Goal: Information Seeking & Learning: Learn about a topic

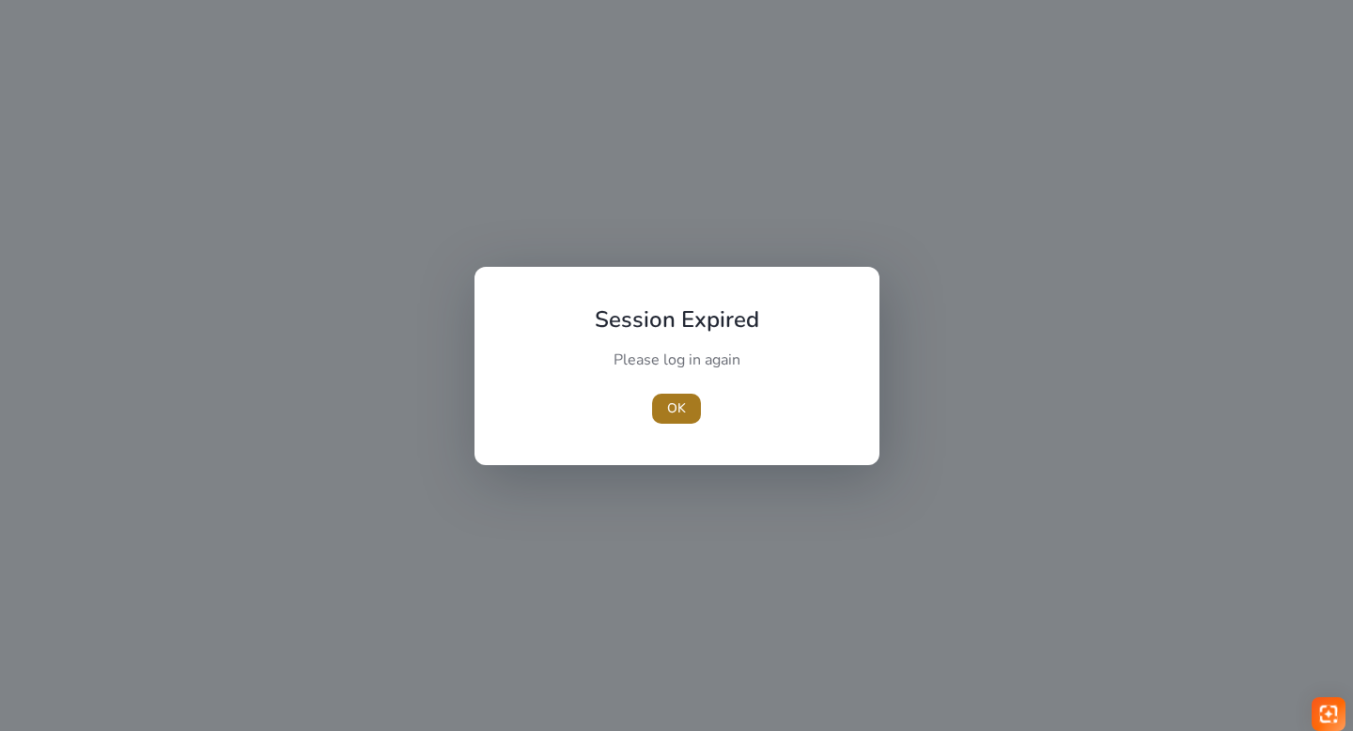
click at [669, 401] on span "OK" at bounding box center [676, 408] width 19 height 20
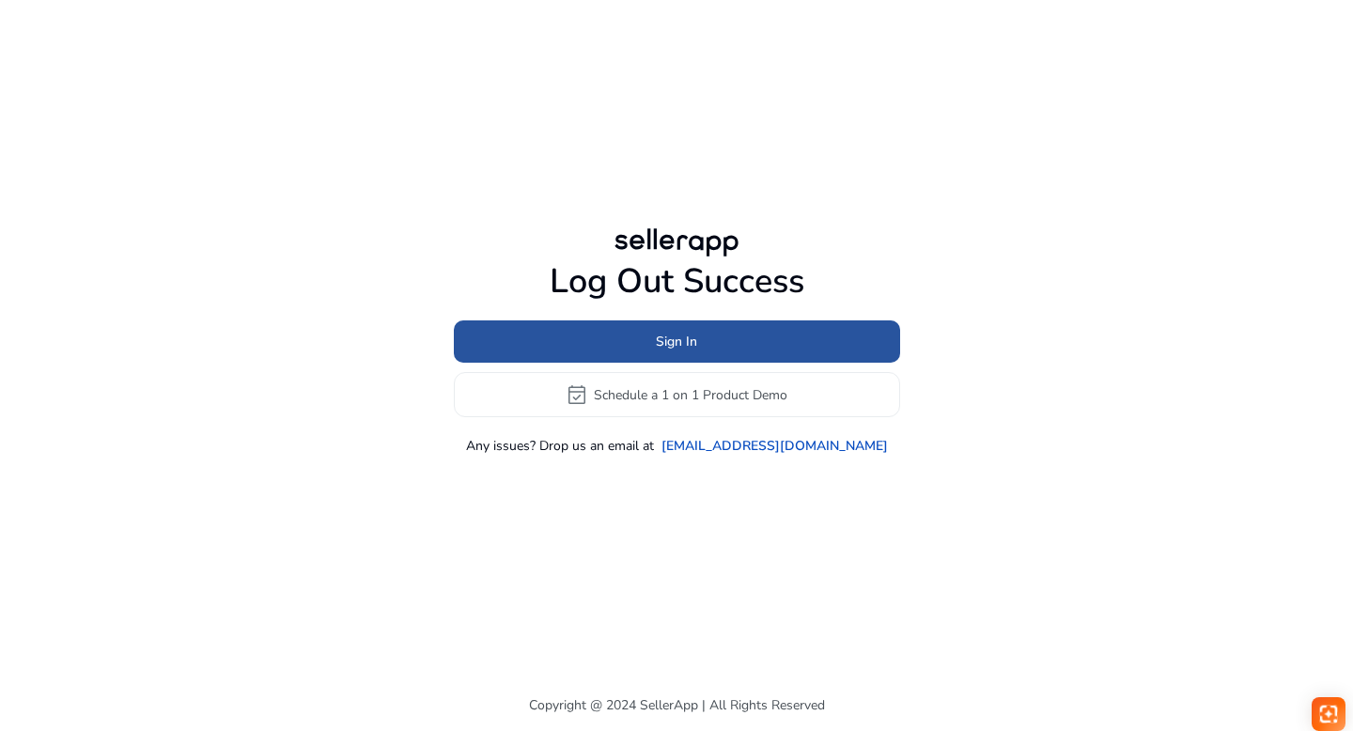
click at [636, 347] on span at bounding box center [677, 341] width 446 height 45
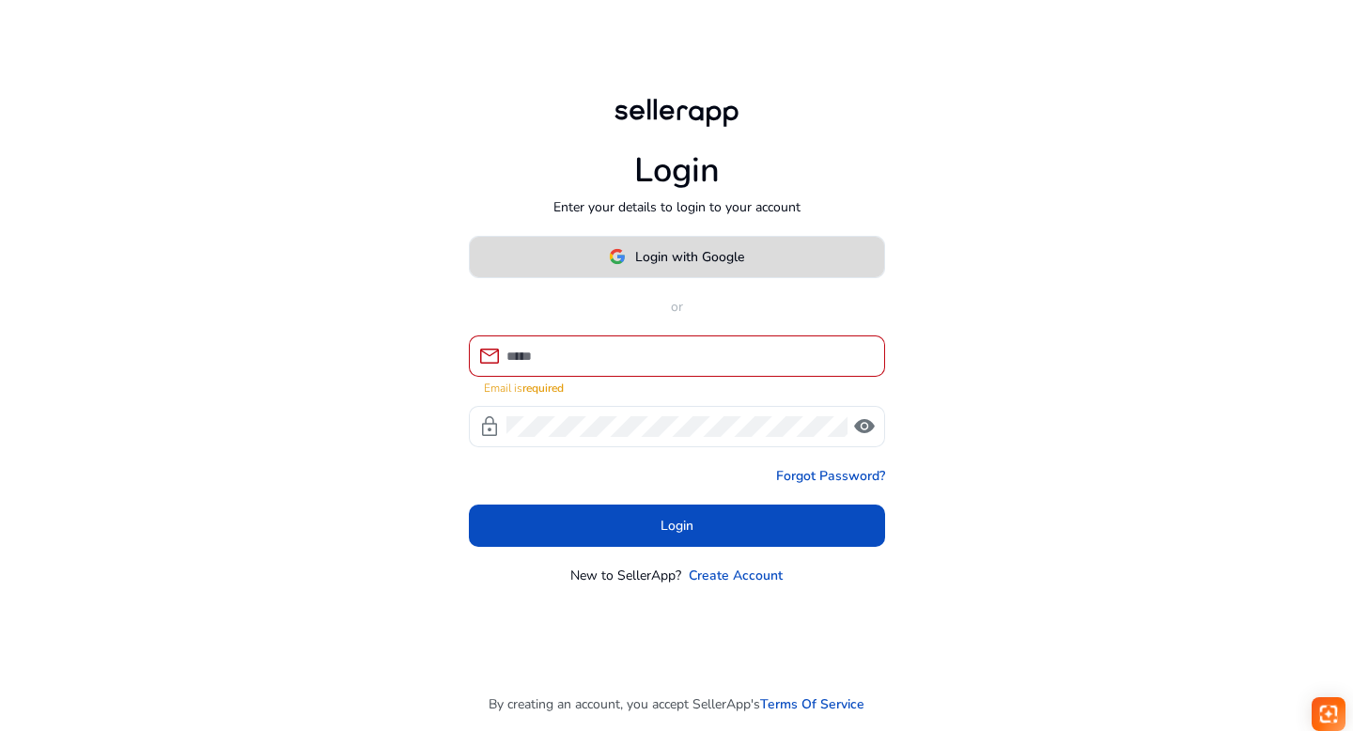
click at [632, 253] on span at bounding box center [677, 256] width 414 height 45
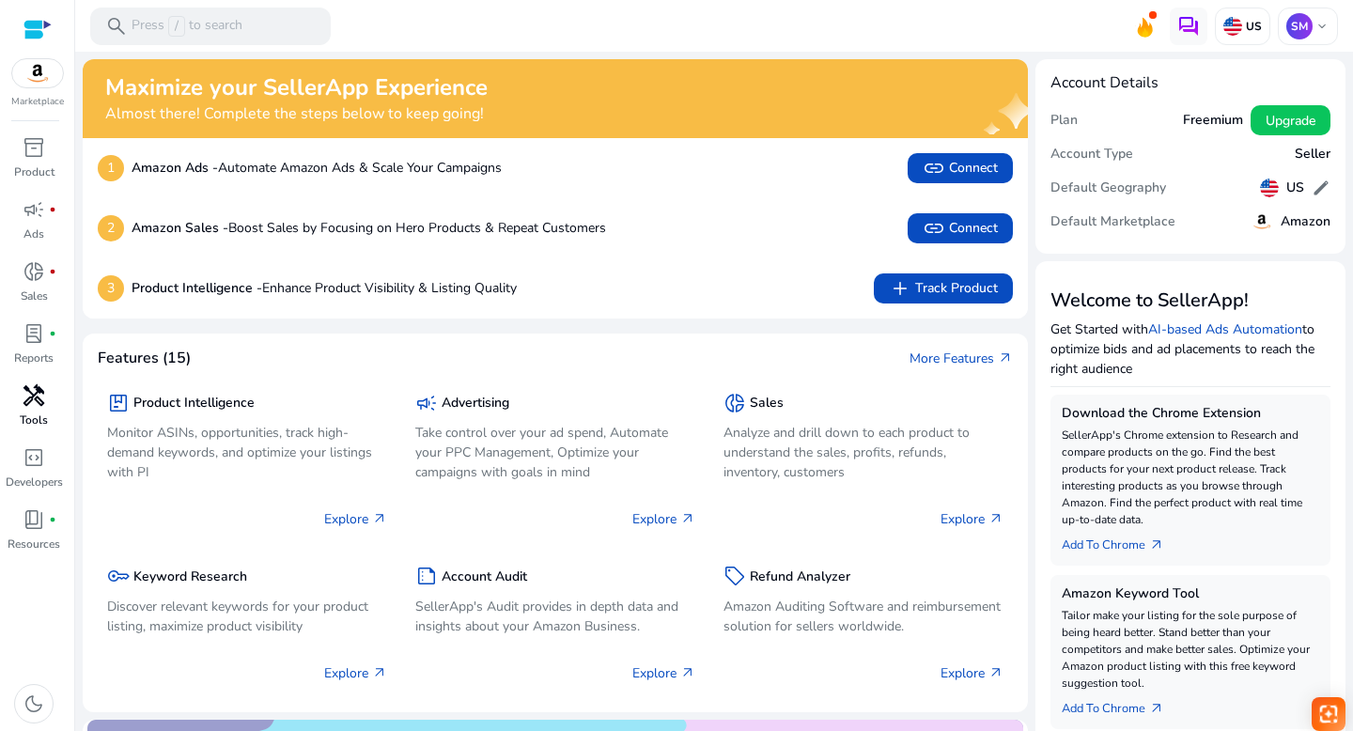
click at [30, 403] on span "handyman" at bounding box center [34, 395] width 23 height 23
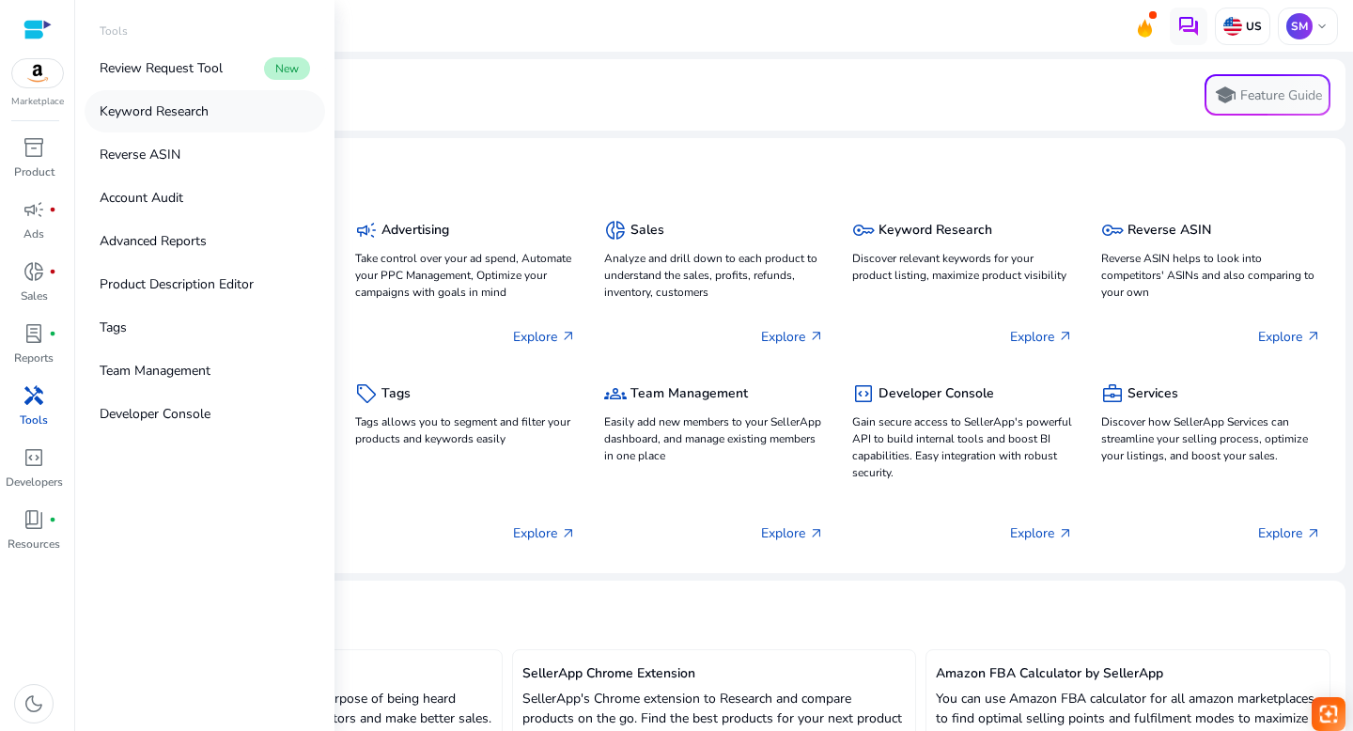
click at [150, 113] on p "Keyword Research" at bounding box center [154, 111] width 109 height 20
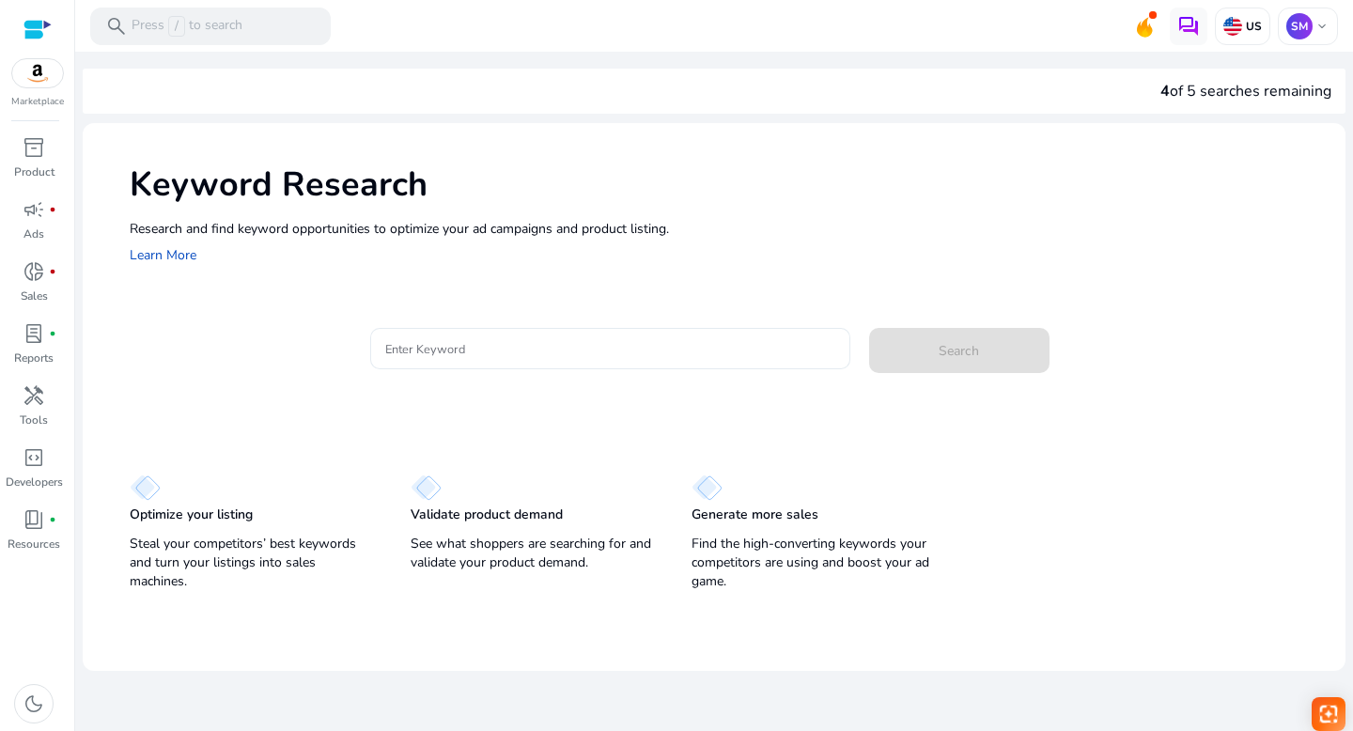
click at [467, 346] on input "Enter Keyword" at bounding box center [610, 348] width 450 height 21
